Goal: Information Seeking & Learning: Learn about a topic

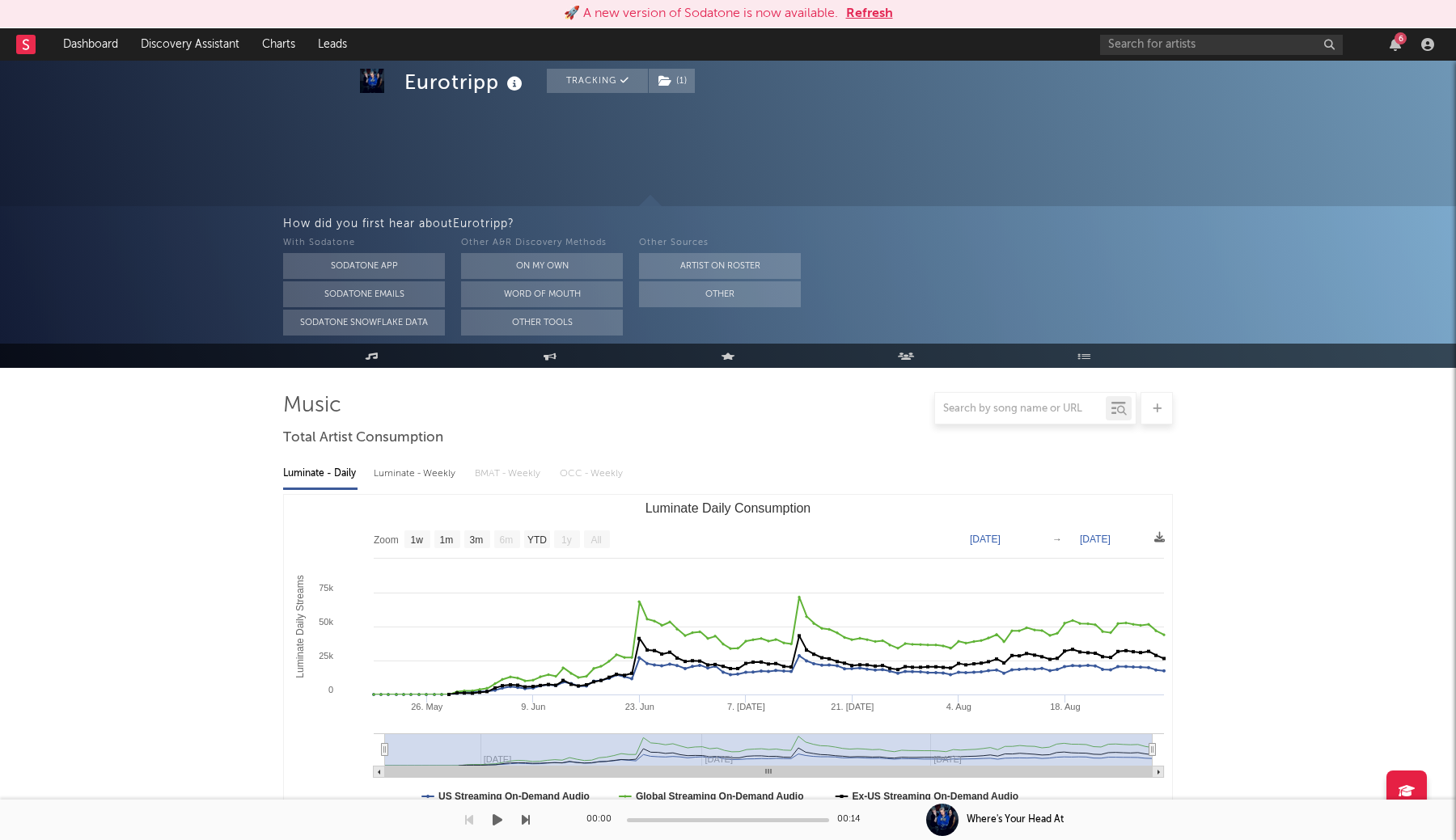
select select "1w"
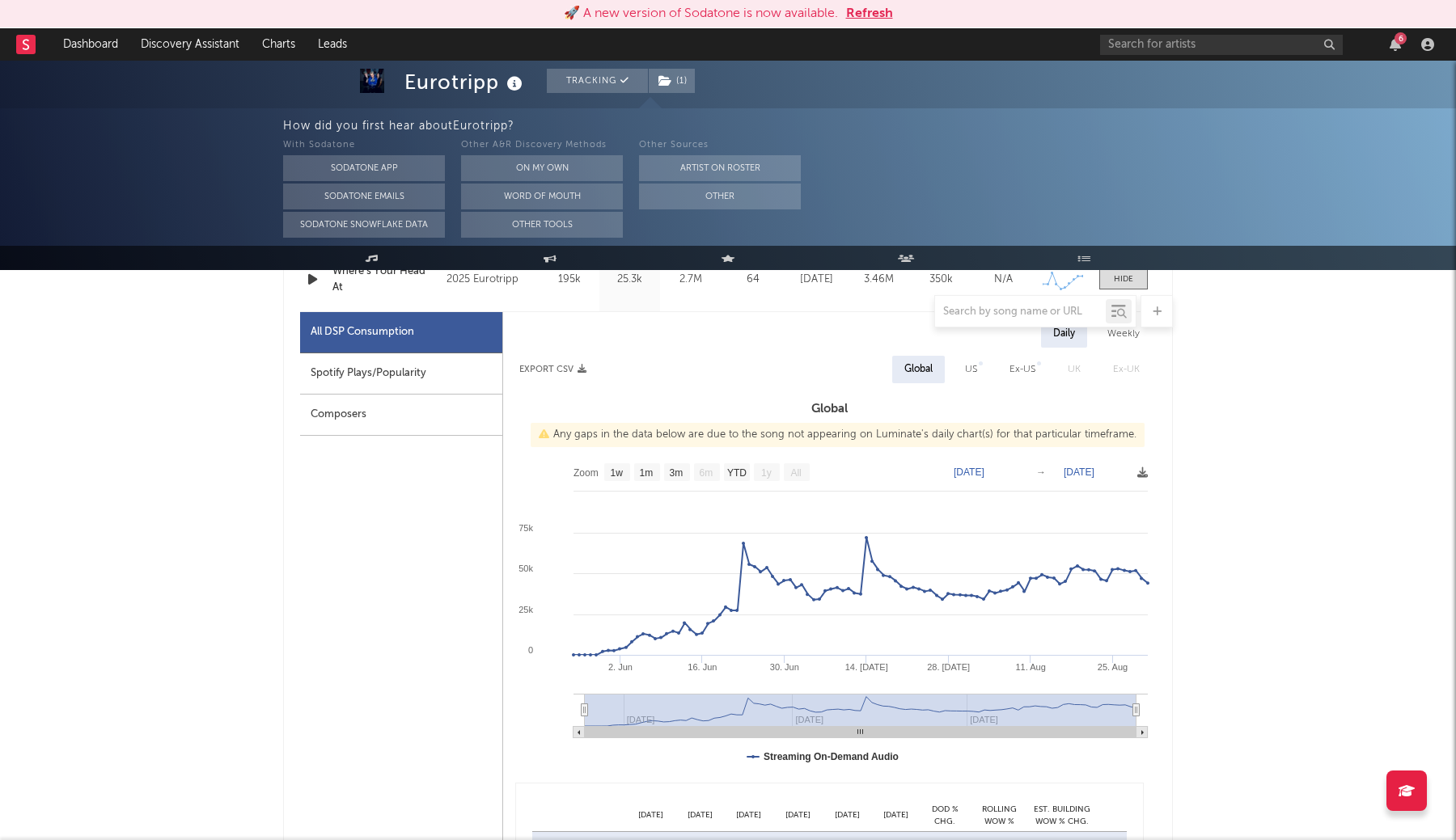
click at [859, 13] on button "Refresh" at bounding box center [869, 14] width 47 height 20
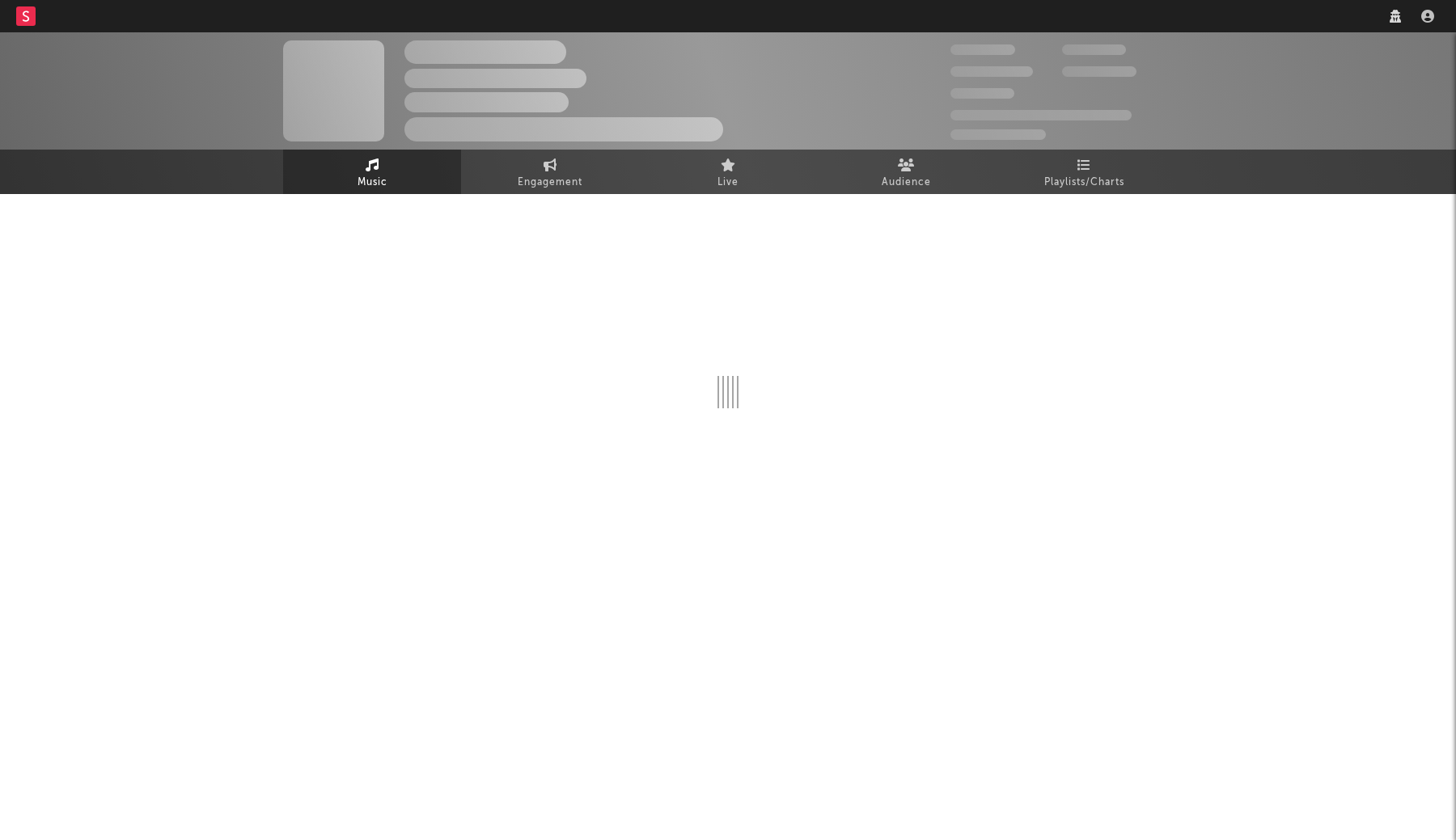
select select "1w"
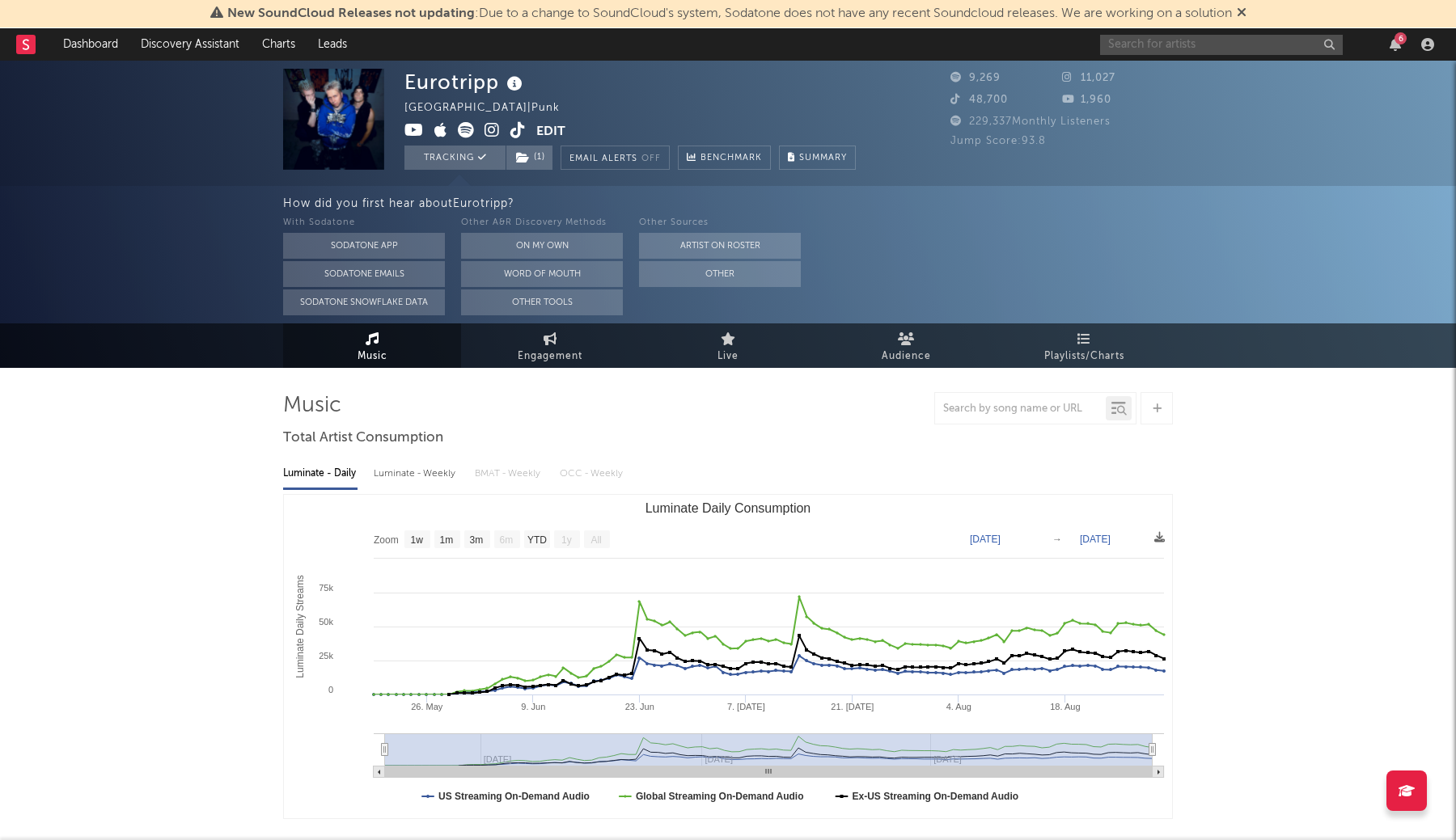
click at [1200, 41] on input "text" at bounding box center [1221, 44] width 242 height 21
click at [95, 55] on link "Dashboard" at bounding box center [91, 44] width 77 height 32
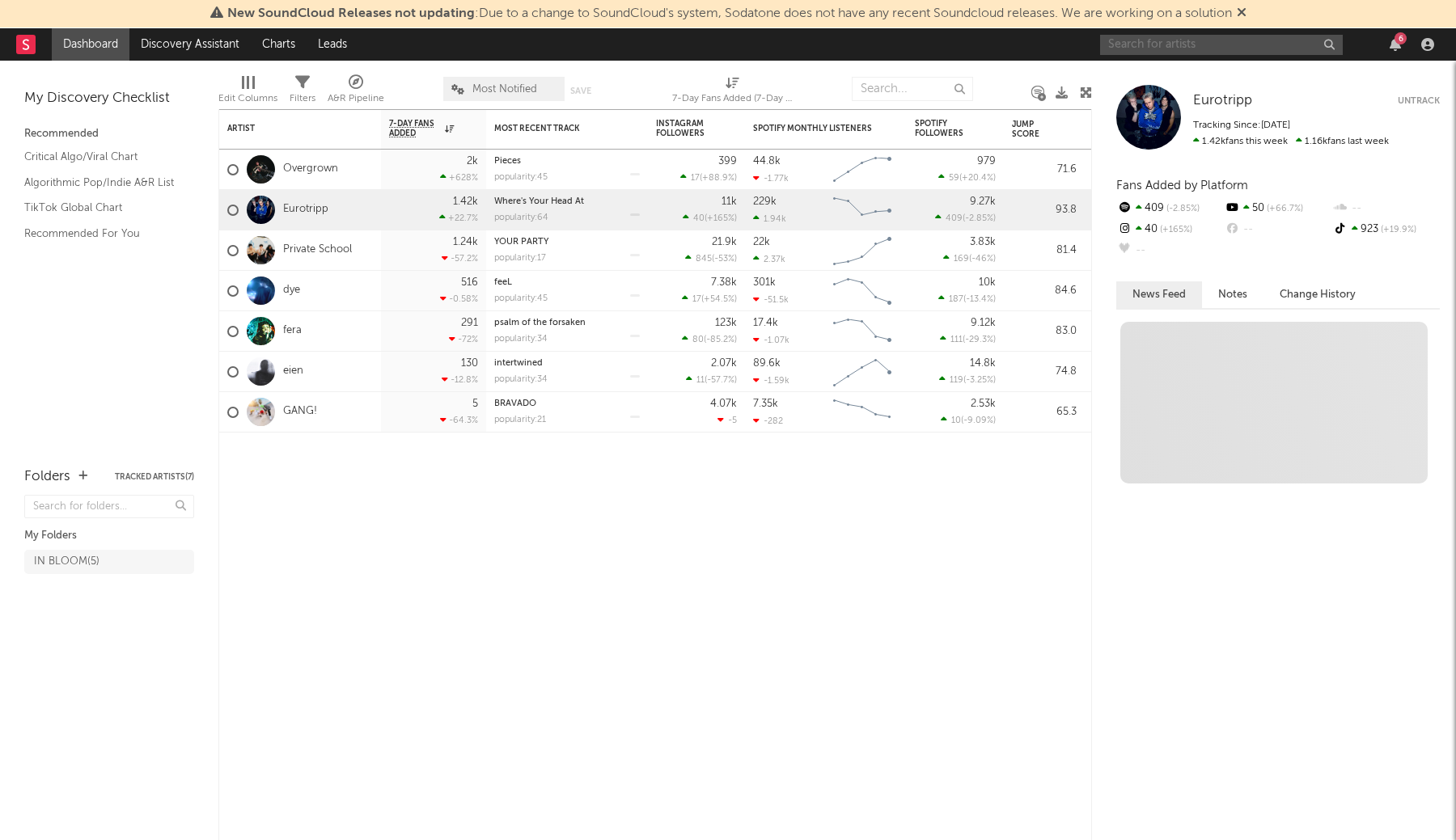
click at [1163, 44] on input "text" at bounding box center [1221, 44] width 242 height 21
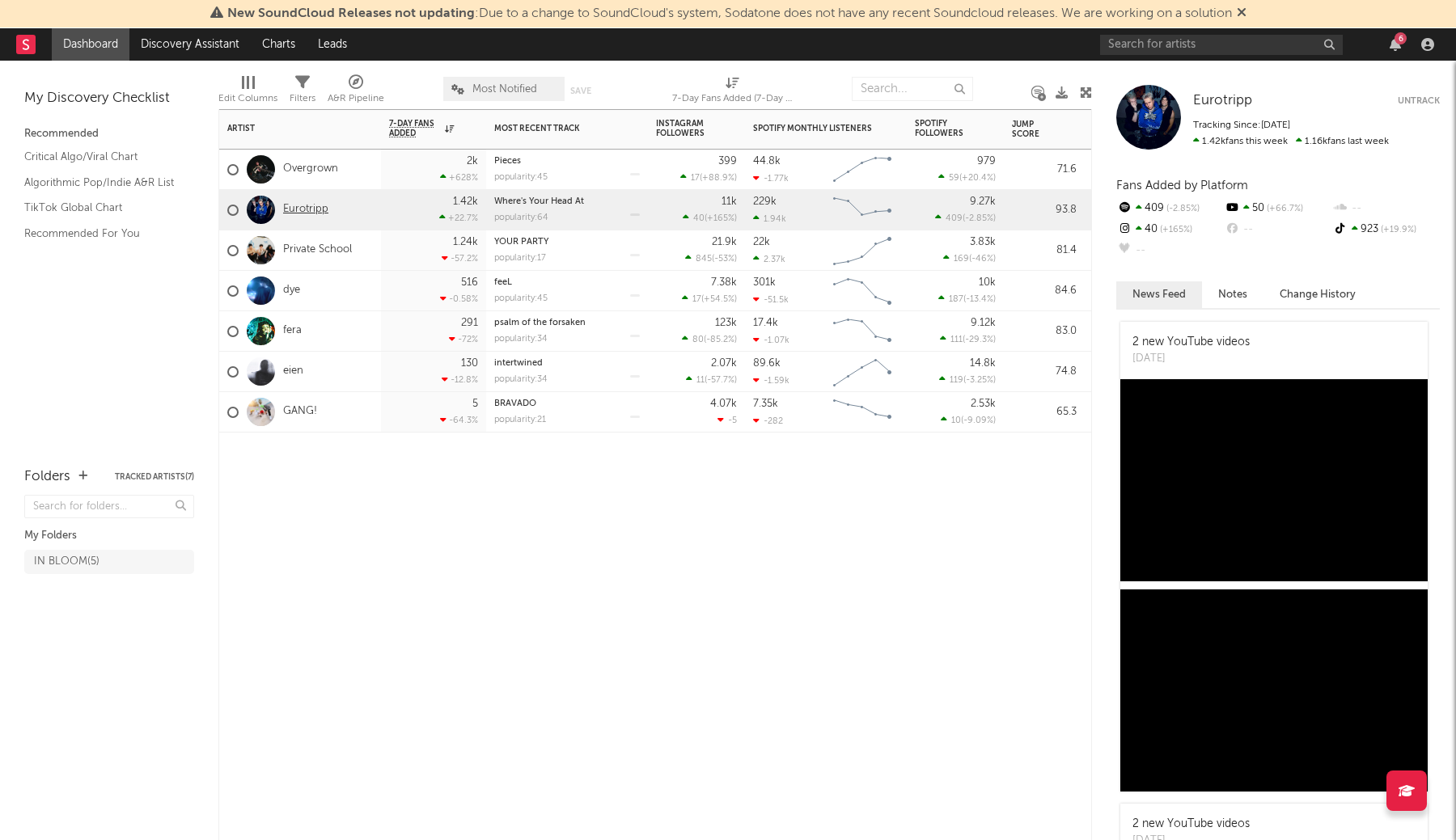
click at [307, 208] on link "Eurotripp" at bounding box center [306, 209] width 45 height 14
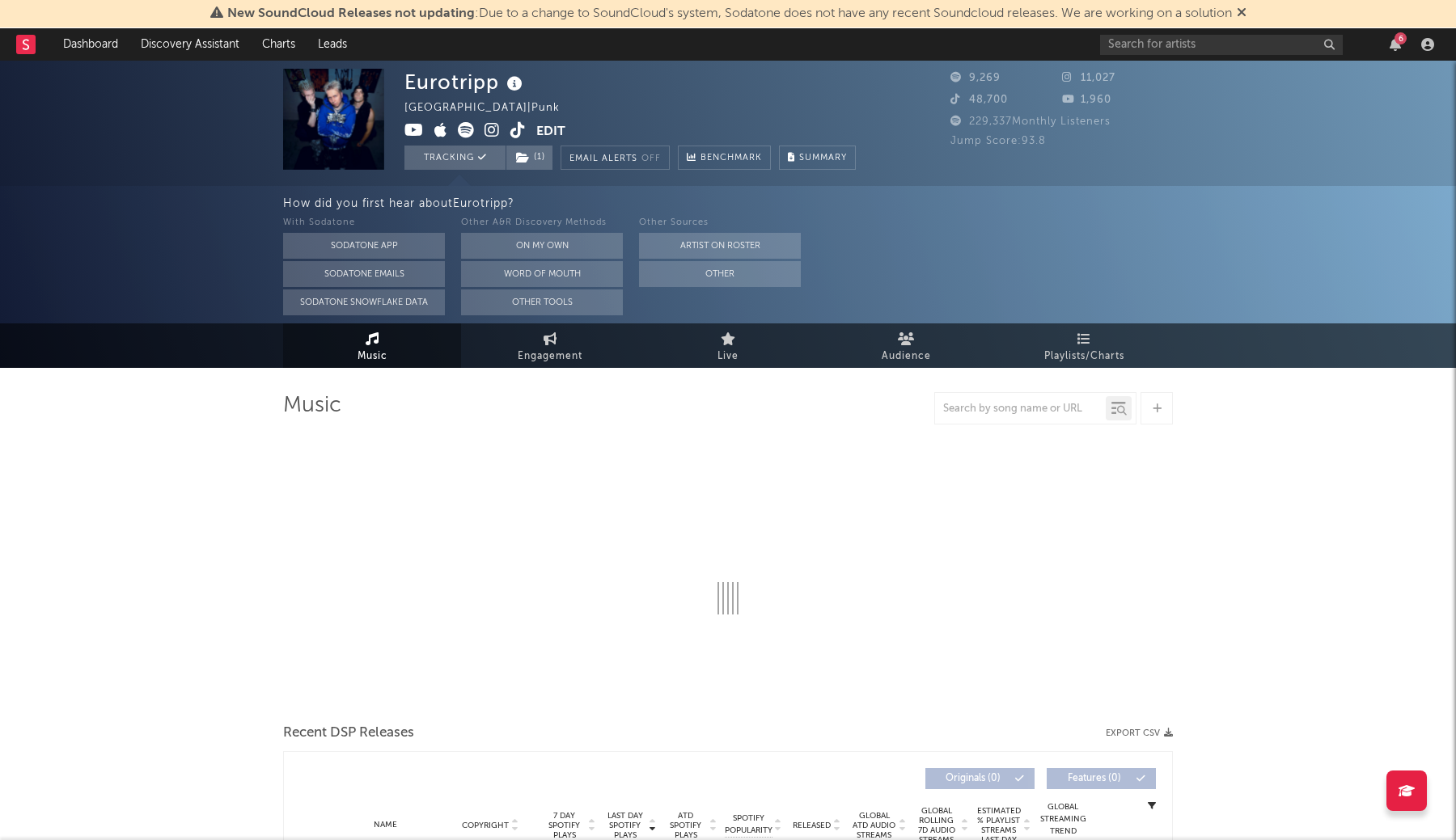
select select "1w"
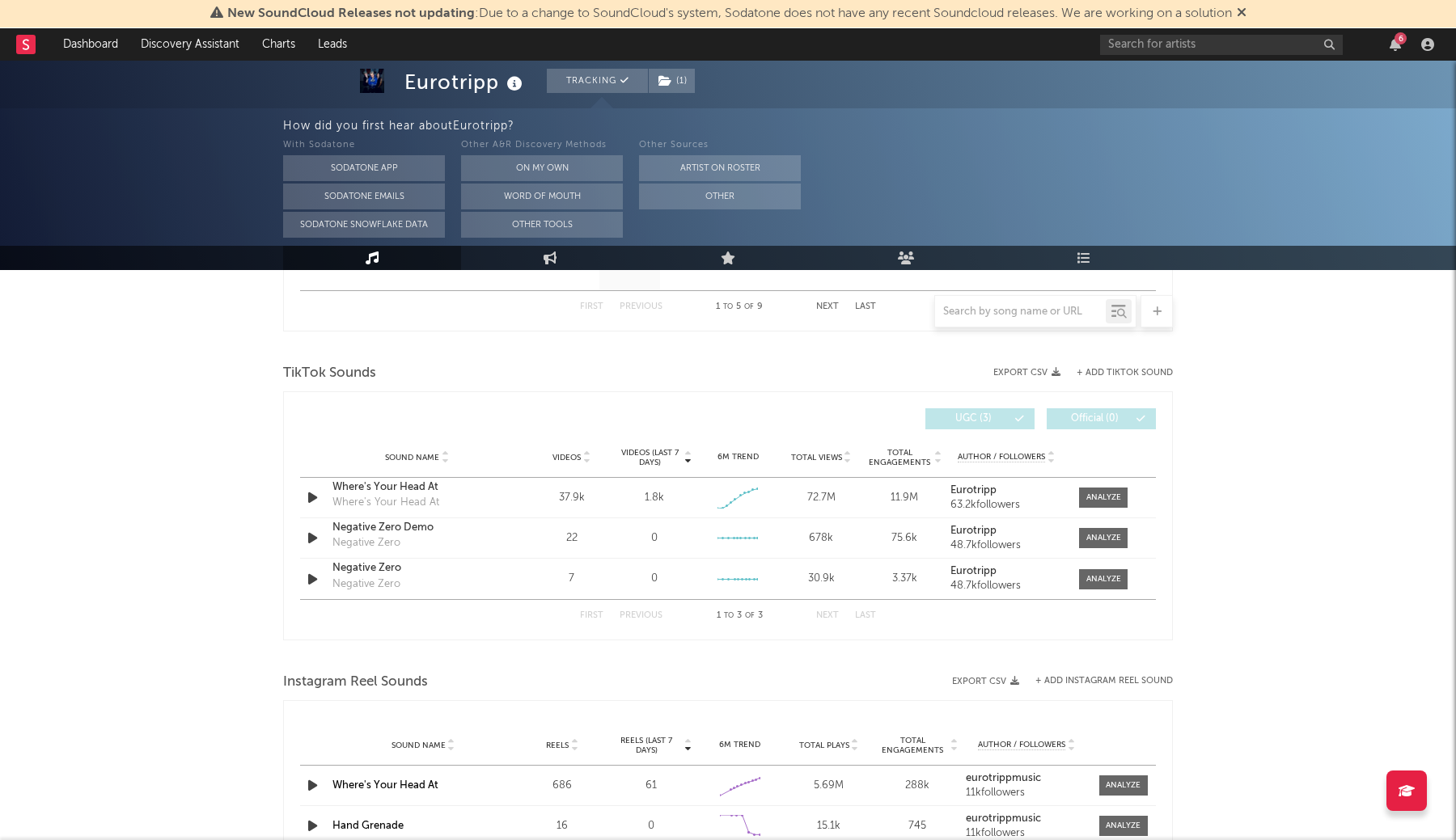
scroll to position [1015, 0]
click at [1118, 497] on div at bounding box center [1103, 497] width 35 height 12
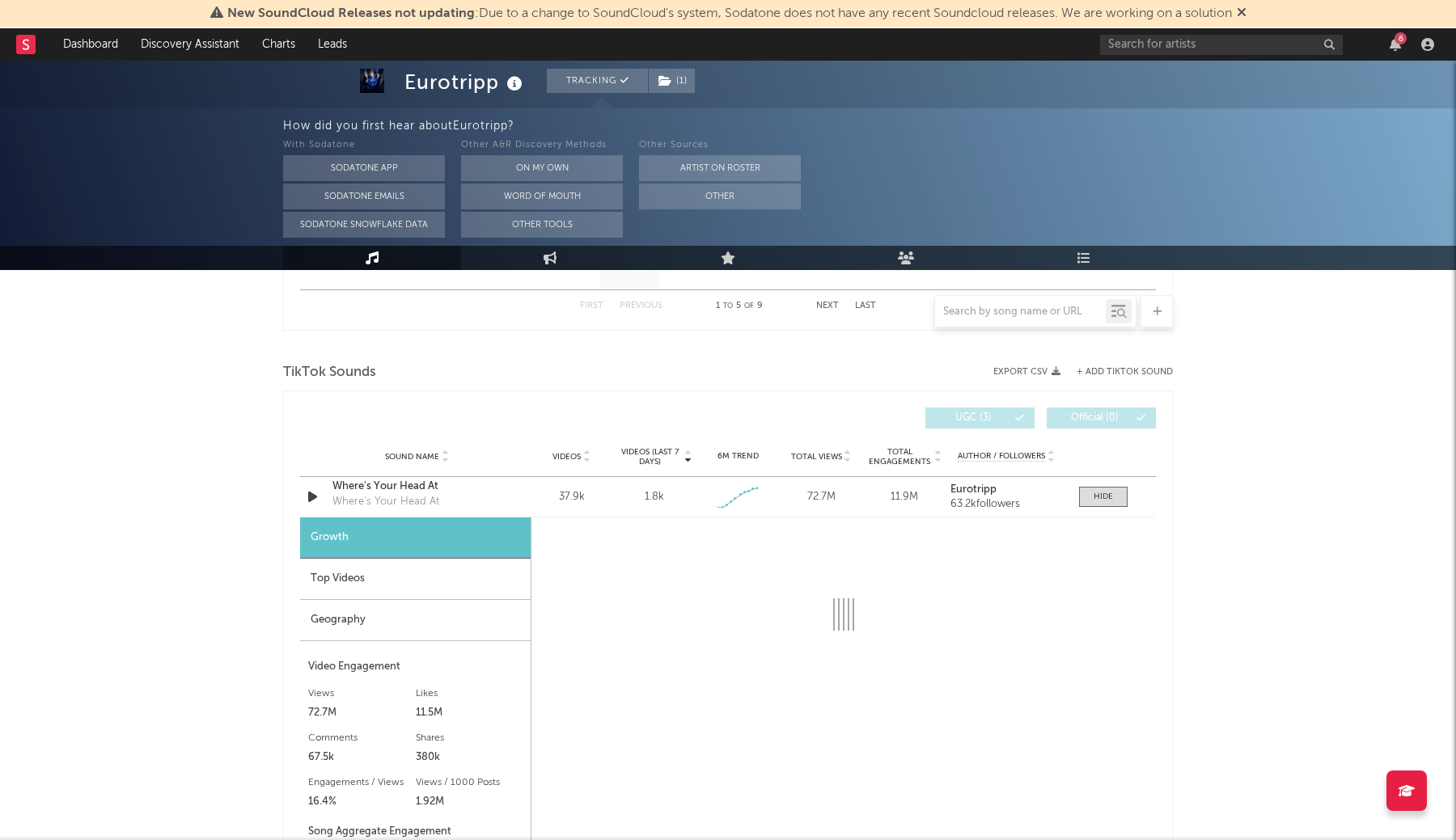
select select "1w"
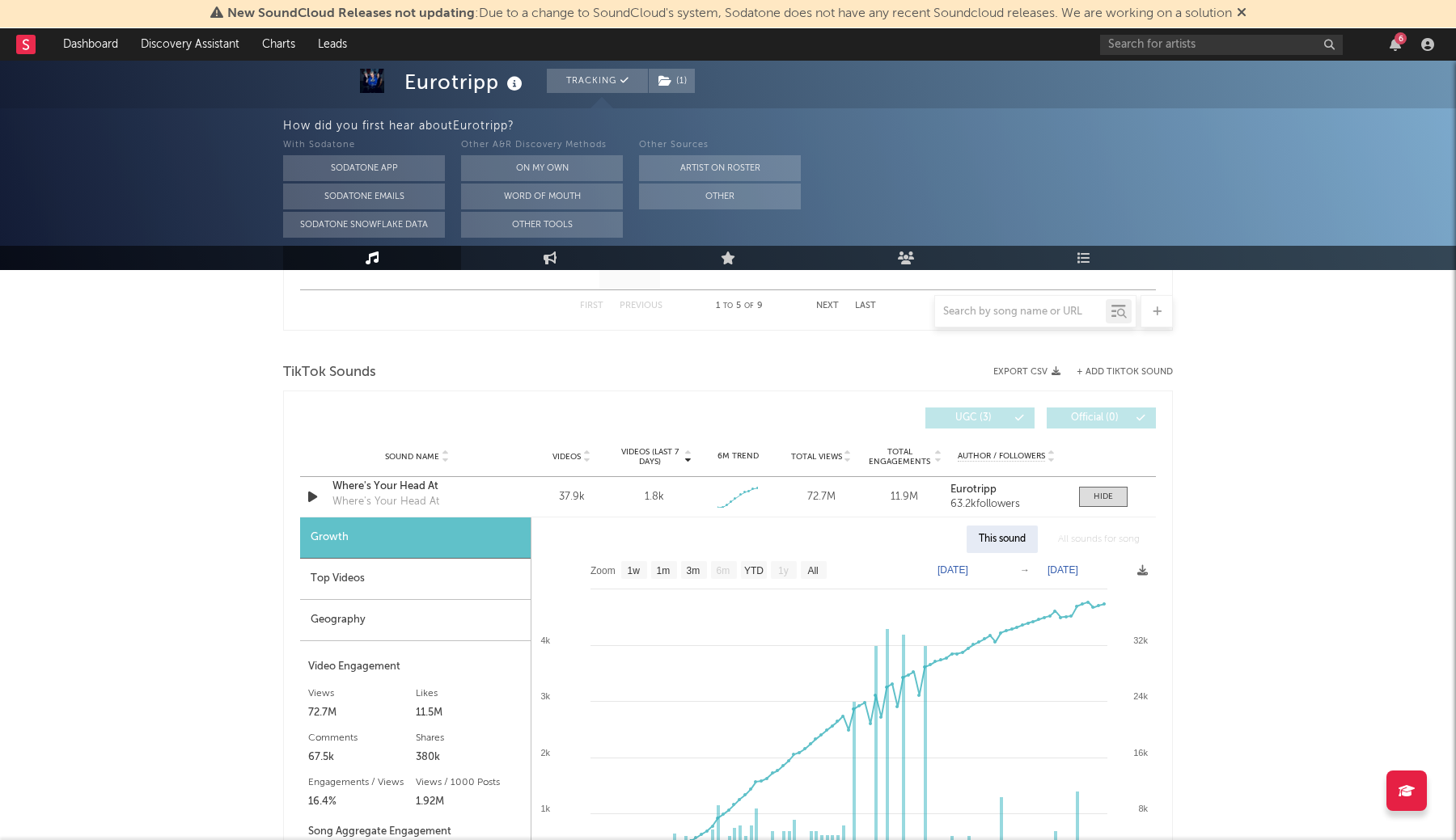
click at [1244, 9] on icon at bounding box center [1242, 12] width 10 height 13
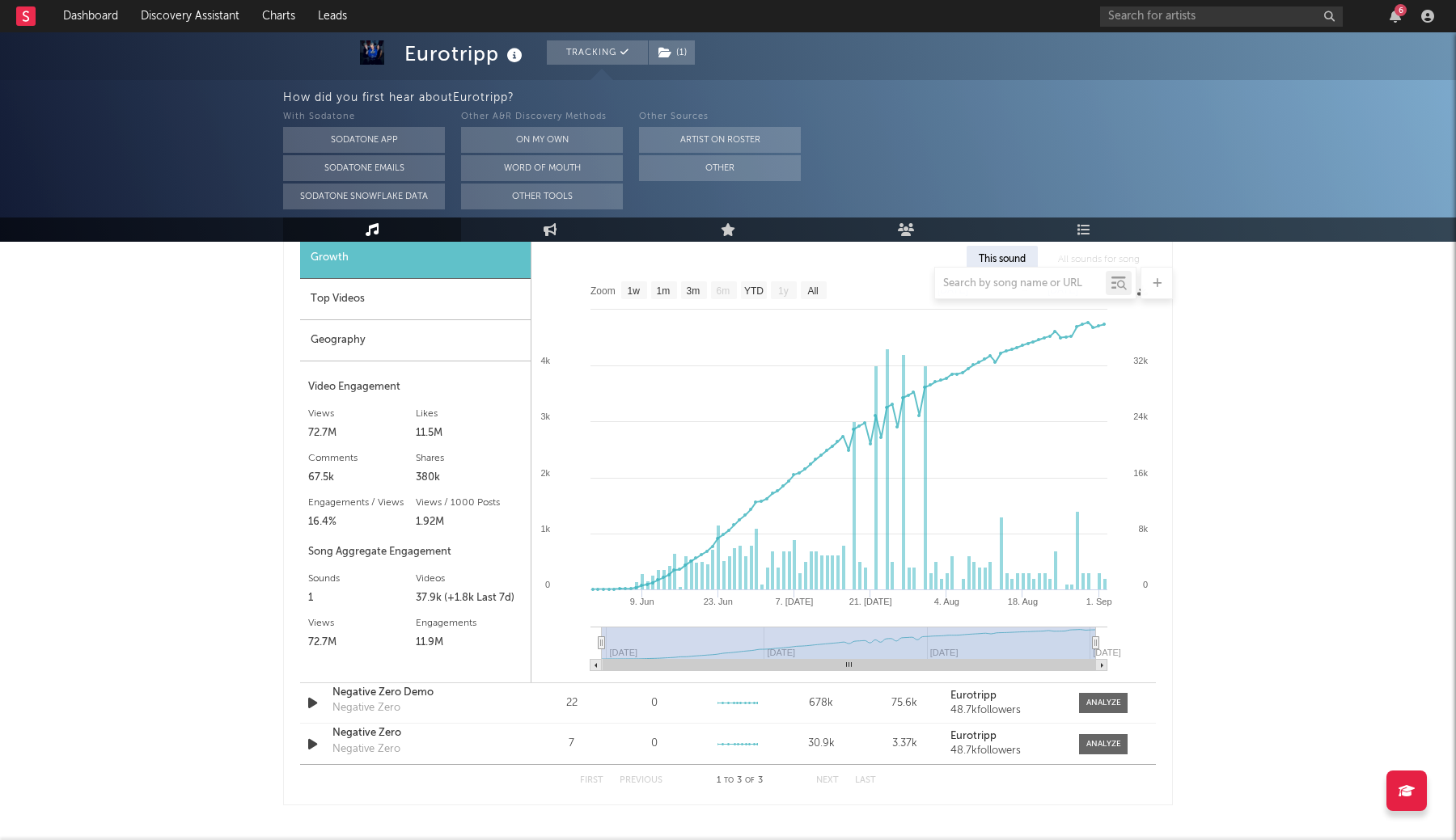
scroll to position [1267, 0]
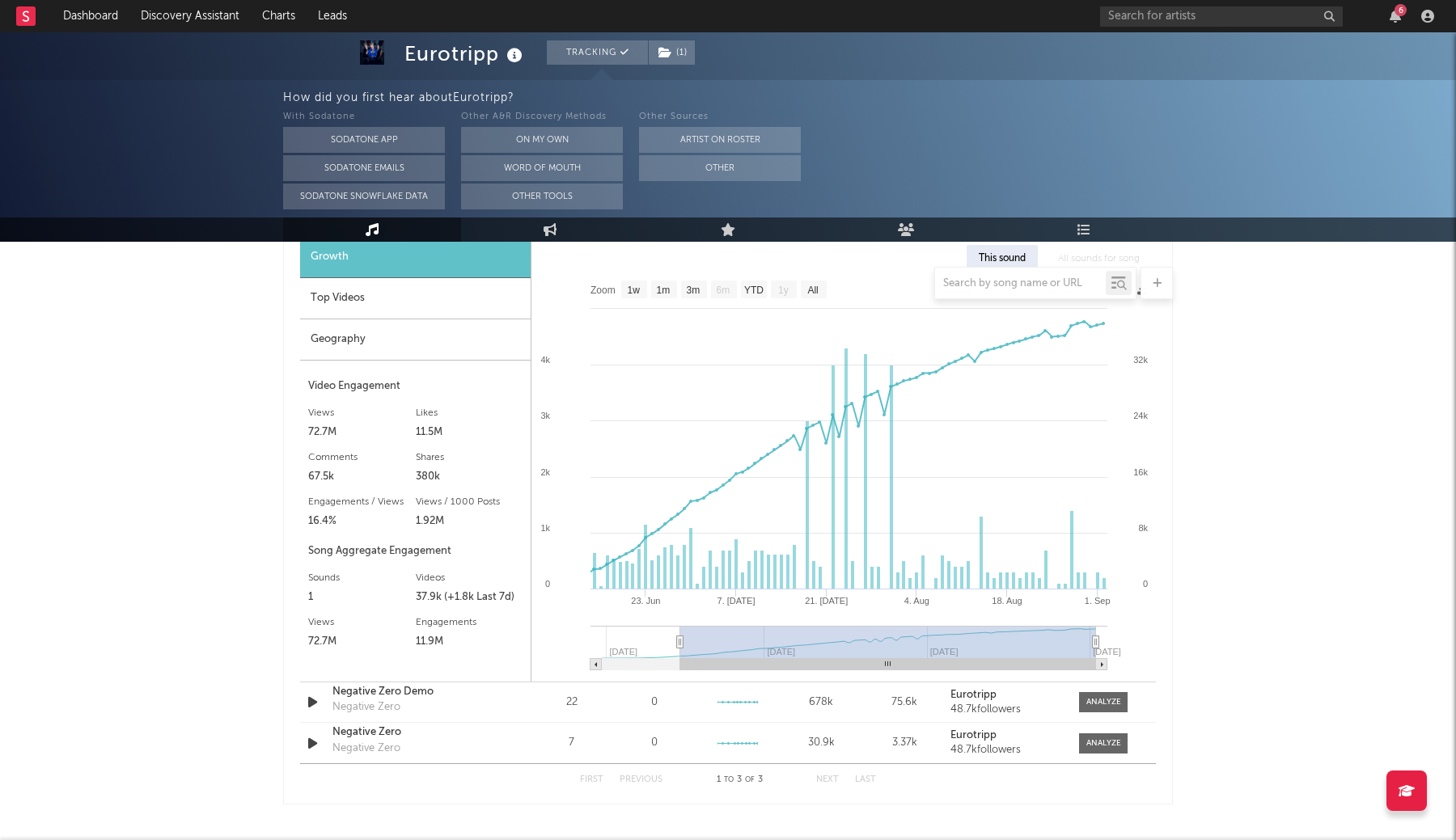
type input "[DATE]"
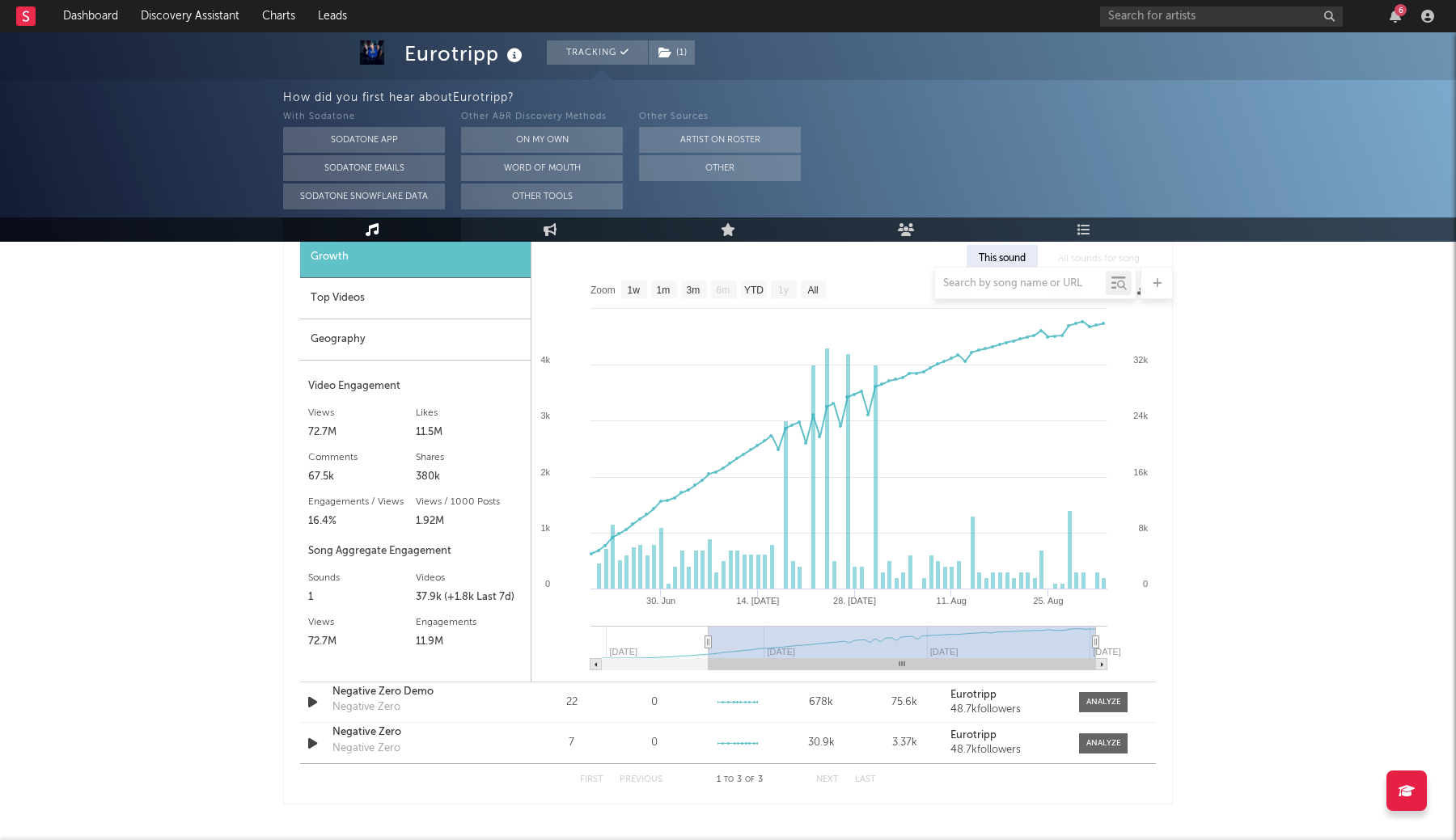
drag, startPoint x: 602, startPoint y: 643, endPoint x: 709, endPoint y: 642, distance: 107.0
click at [709, 642] on icon at bounding box center [709, 642] width 7 height 12
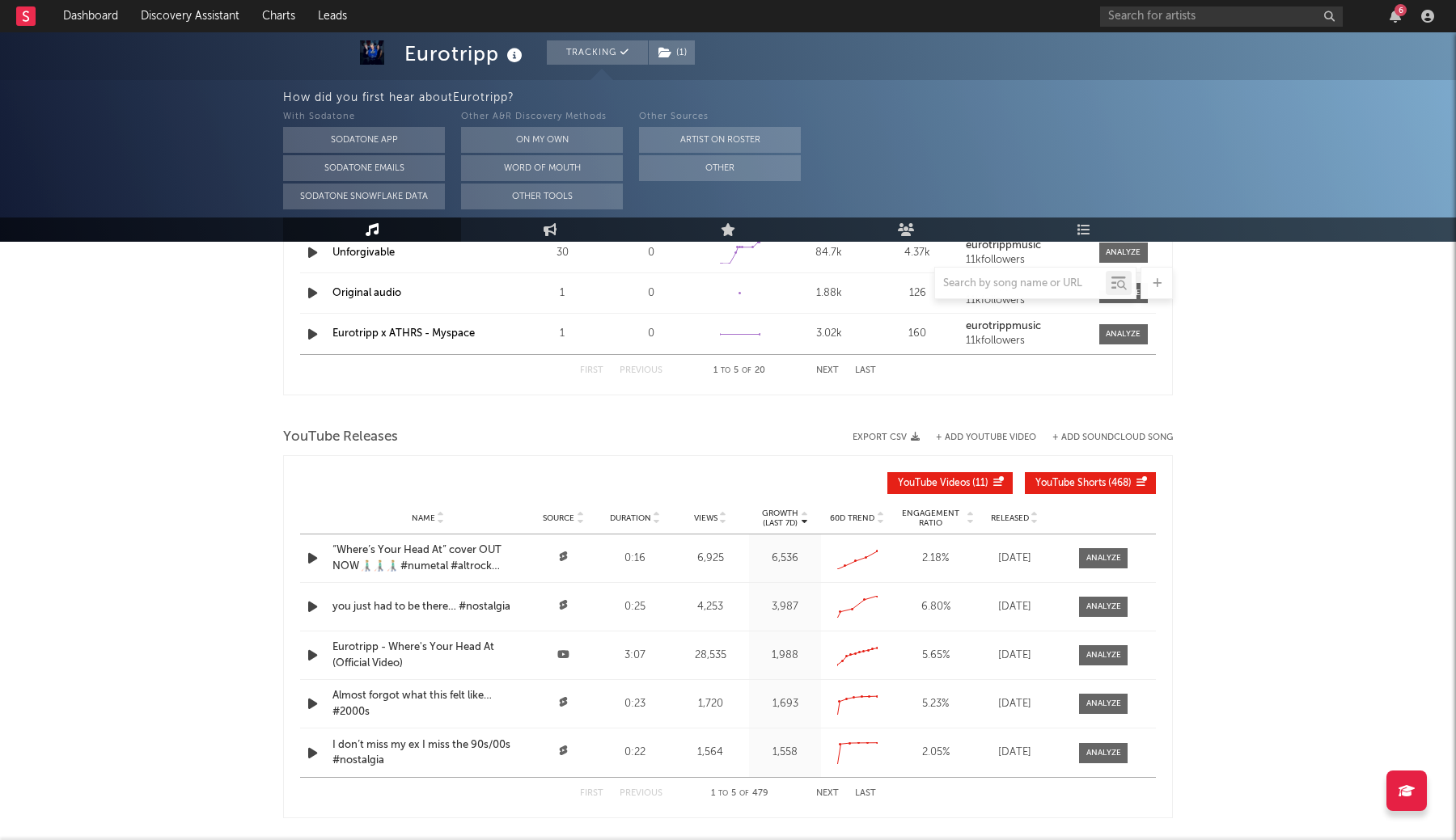
scroll to position [2060, 0]
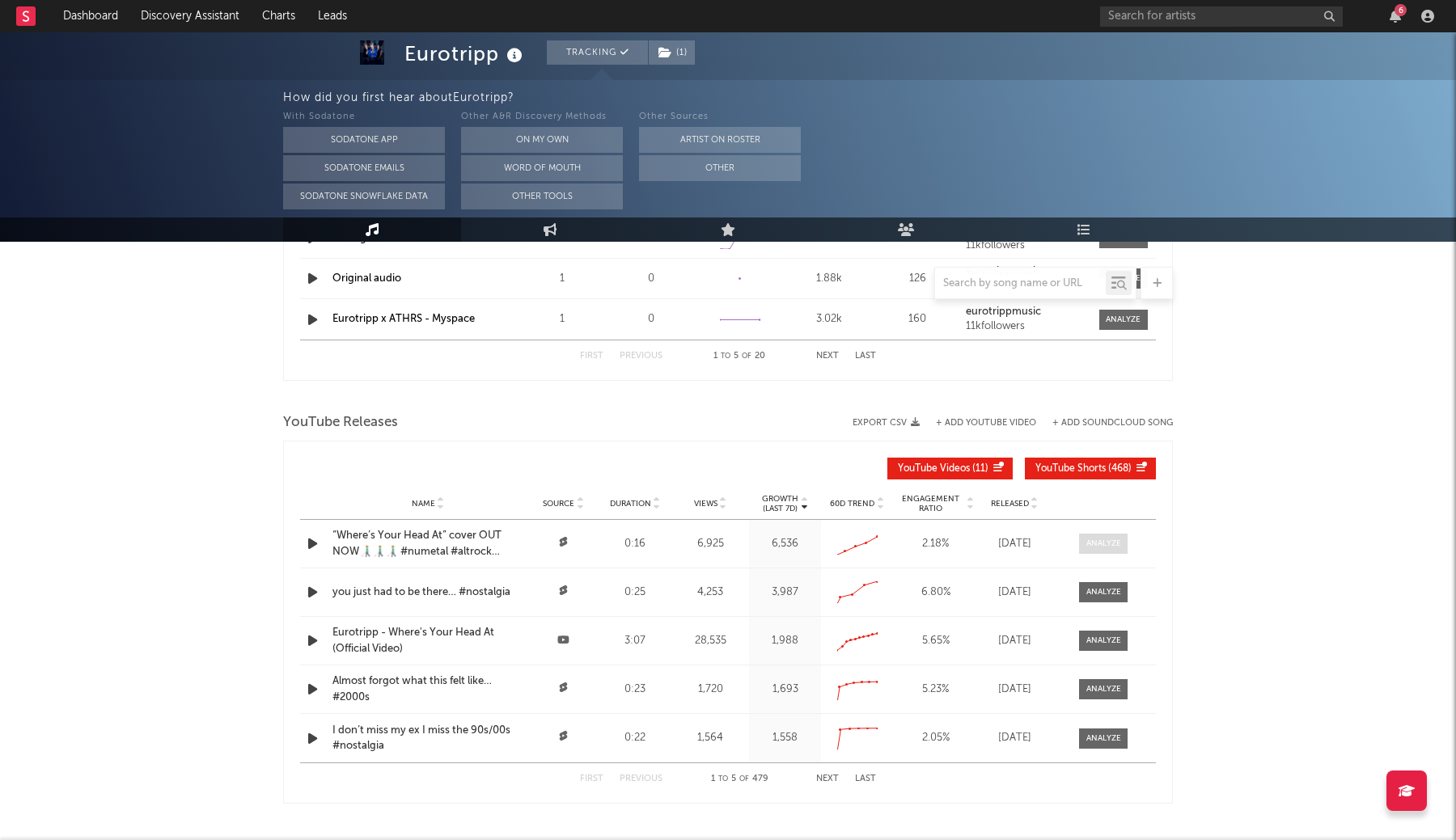
click at [1104, 548] on div at bounding box center [1103, 544] width 35 height 12
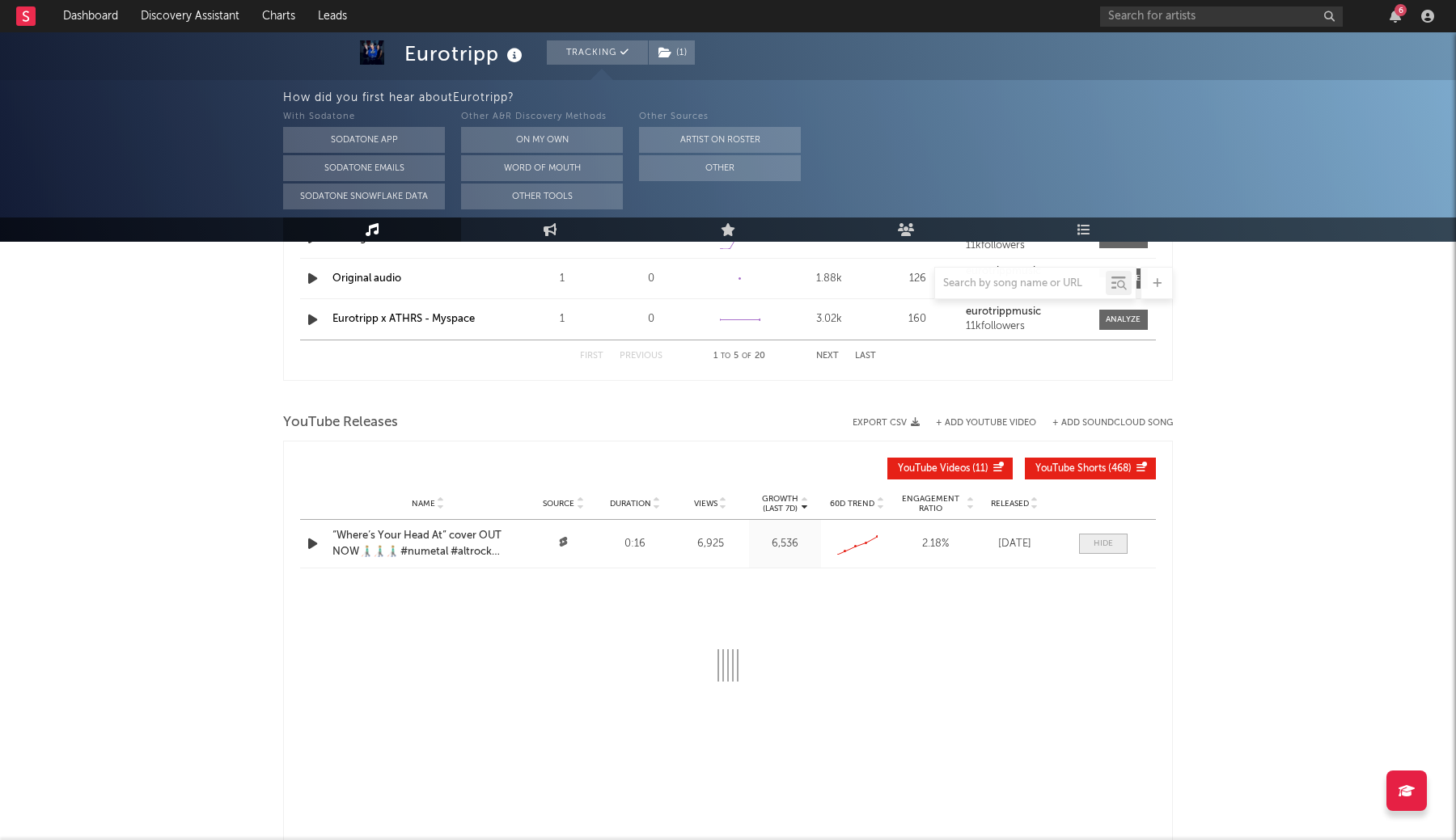
select select "All"
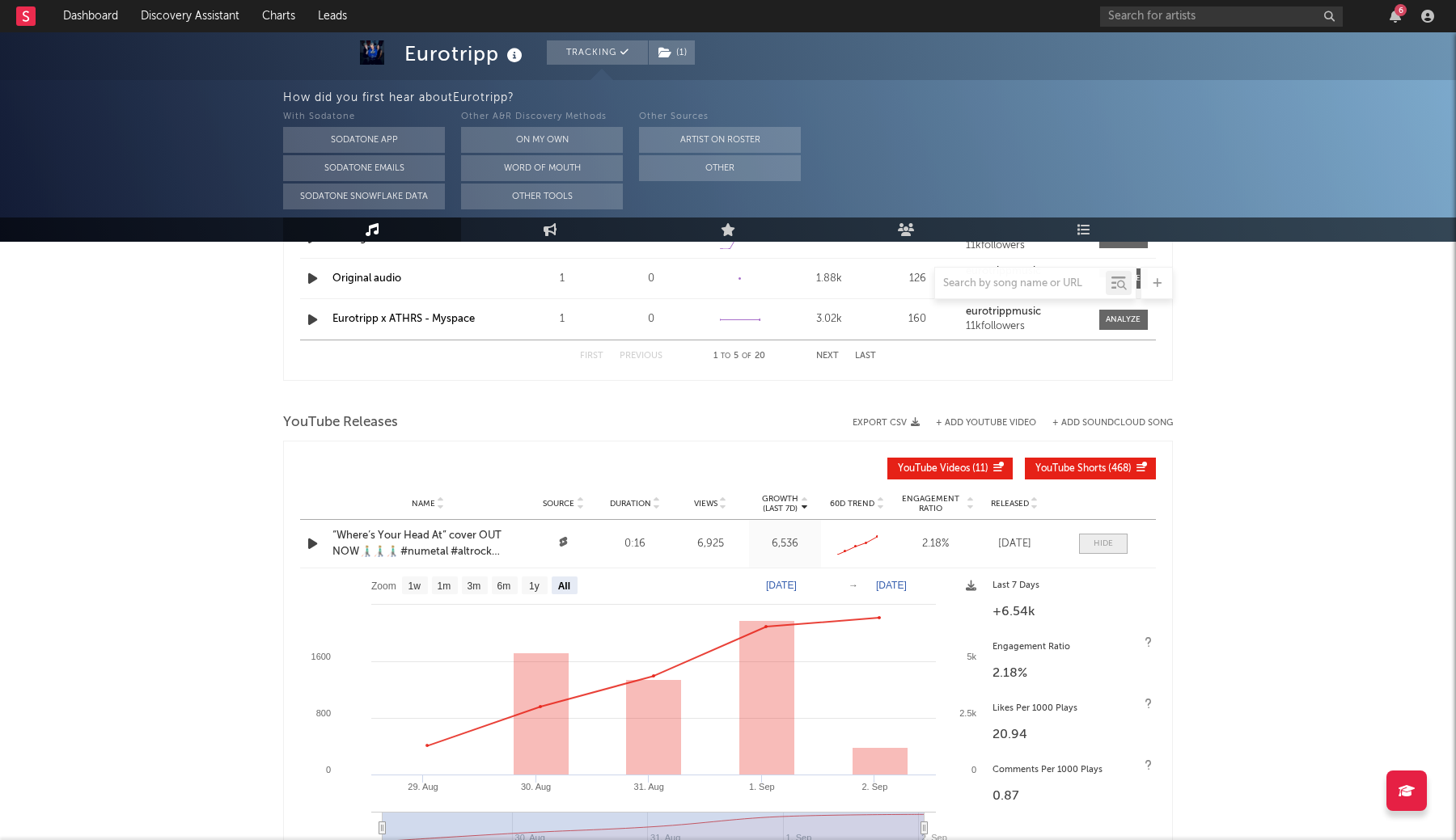
click at [1104, 548] on div at bounding box center [1103, 544] width 20 height 12
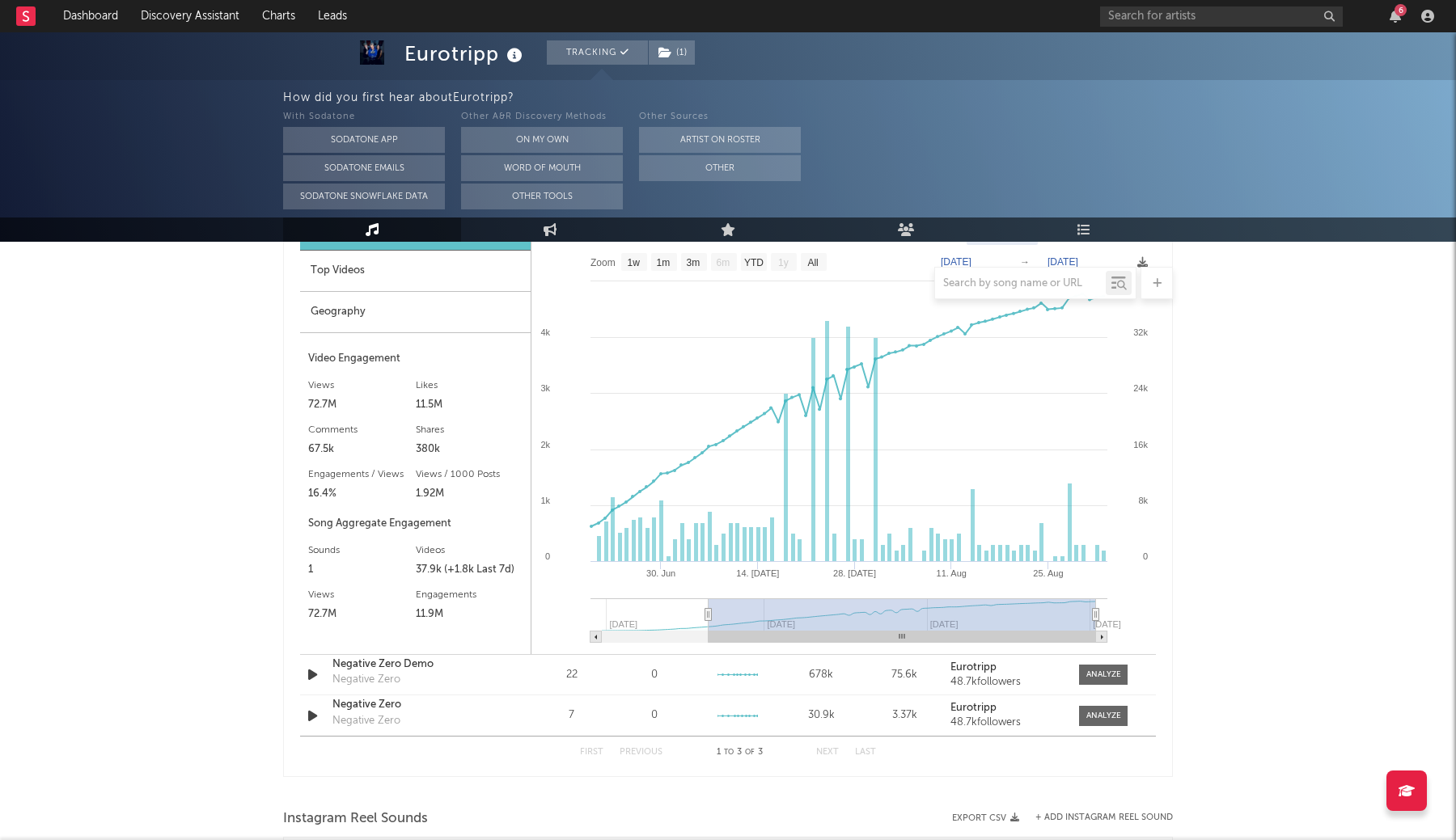
scroll to position [1218, 0]
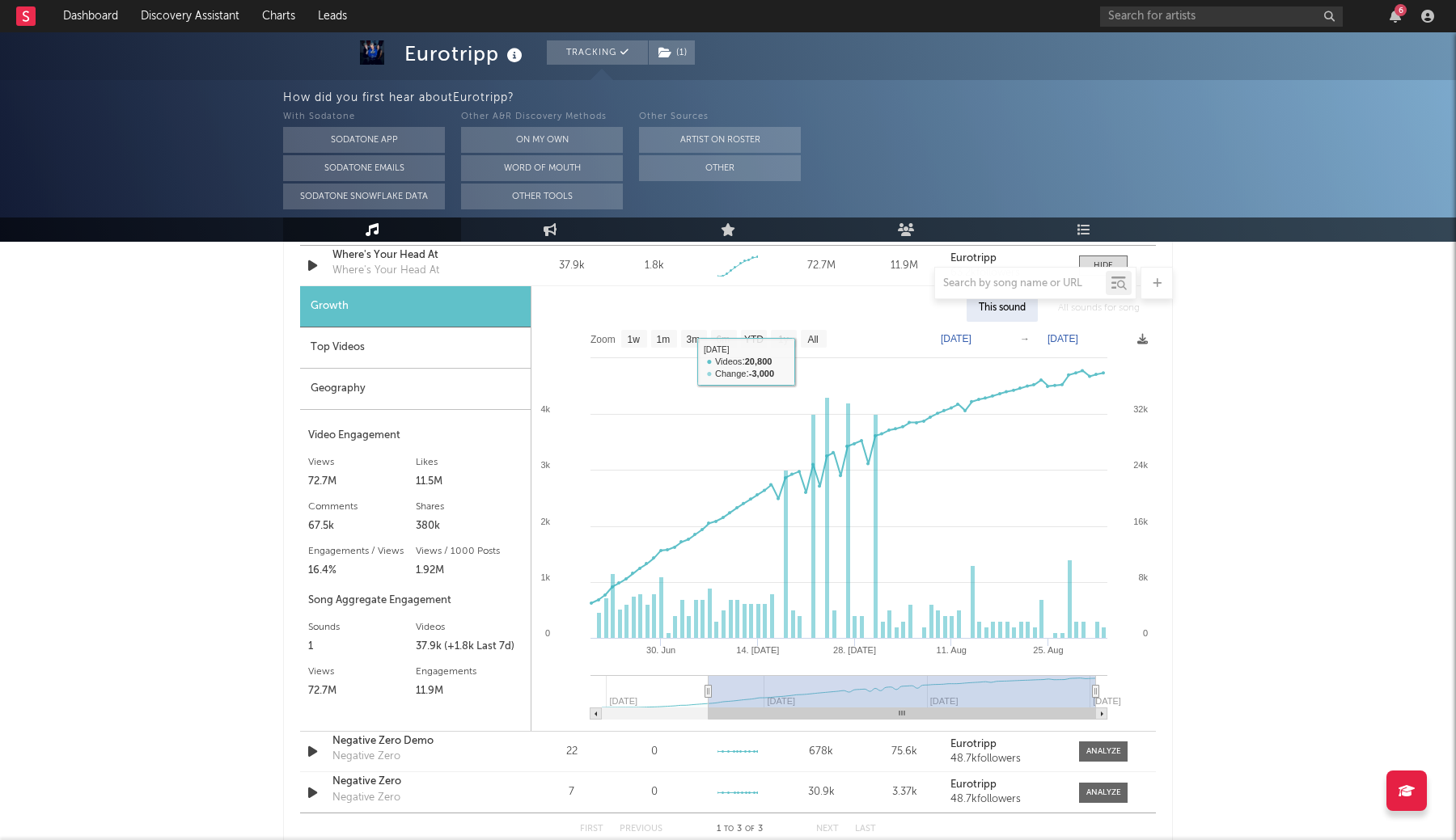
click at [360, 355] on div "Top Videos" at bounding box center [415, 348] width 231 height 41
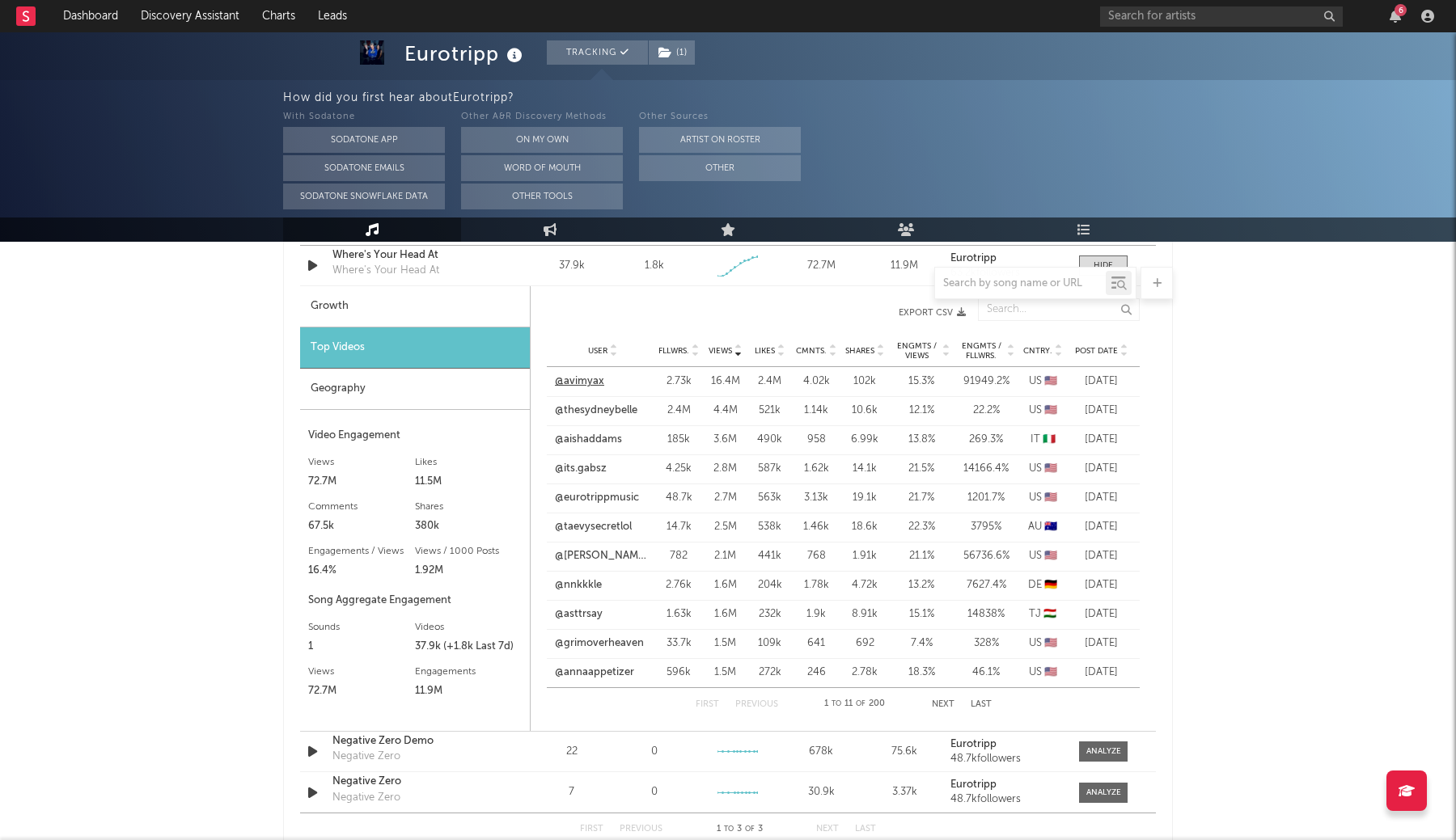
click at [575, 380] on link "@avimyax" at bounding box center [579, 381] width 49 height 16
